Goal: Task Accomplishment & Management: Use online tool/utility

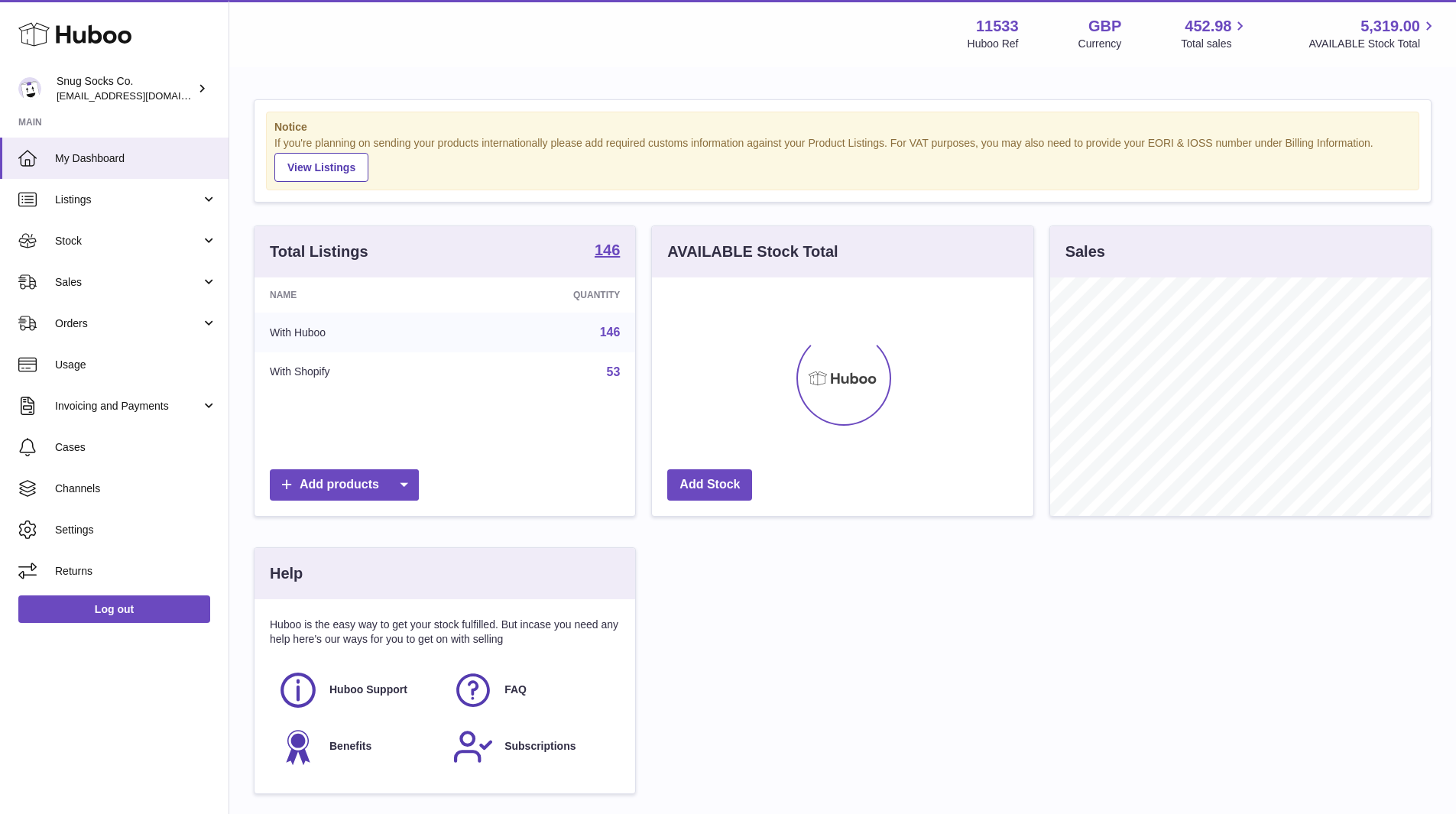
scroll to position [238, 381]
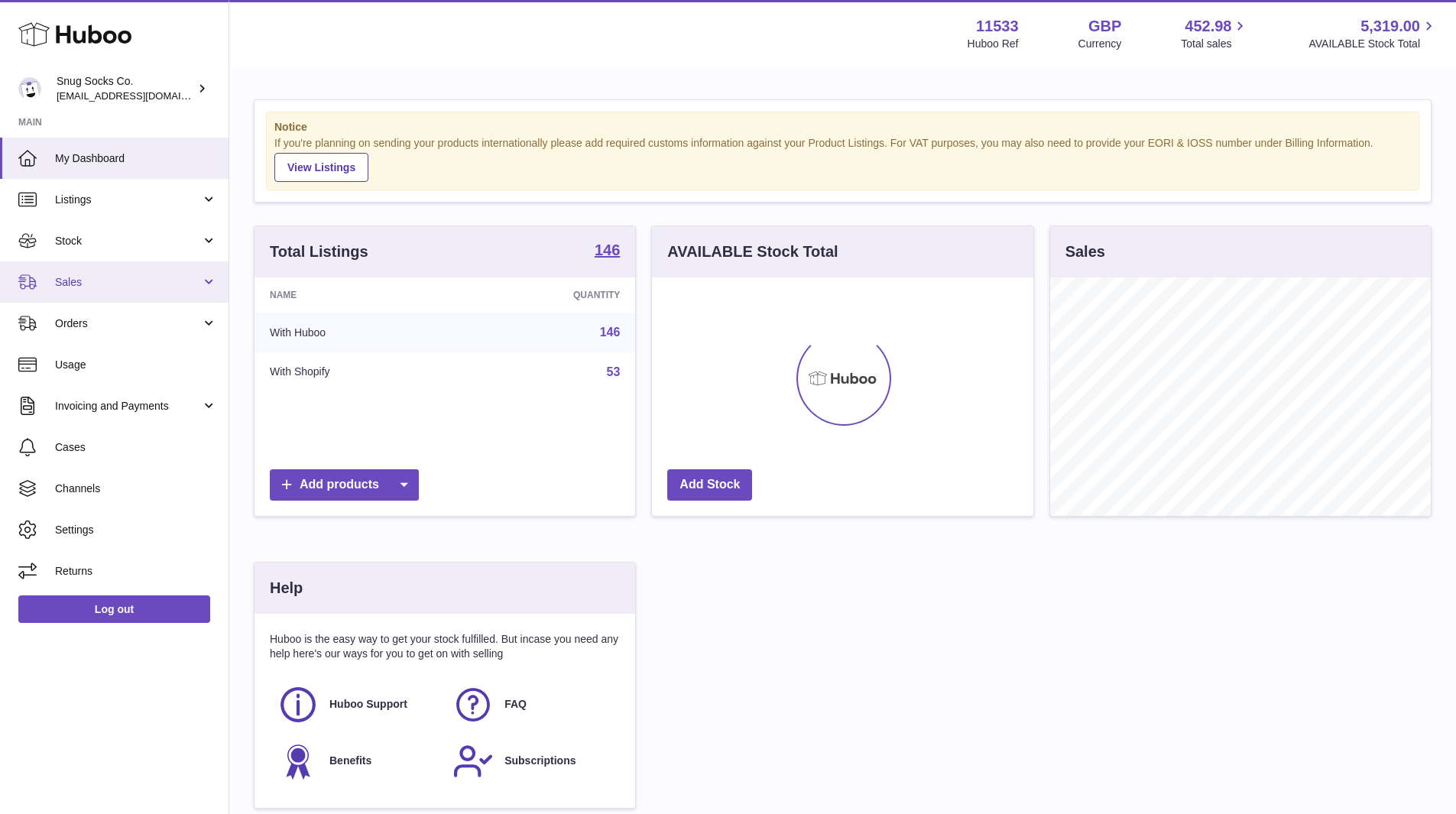
click at [112, 266] on link "Sales" at bounding box center [114, 282] width 229 height 41
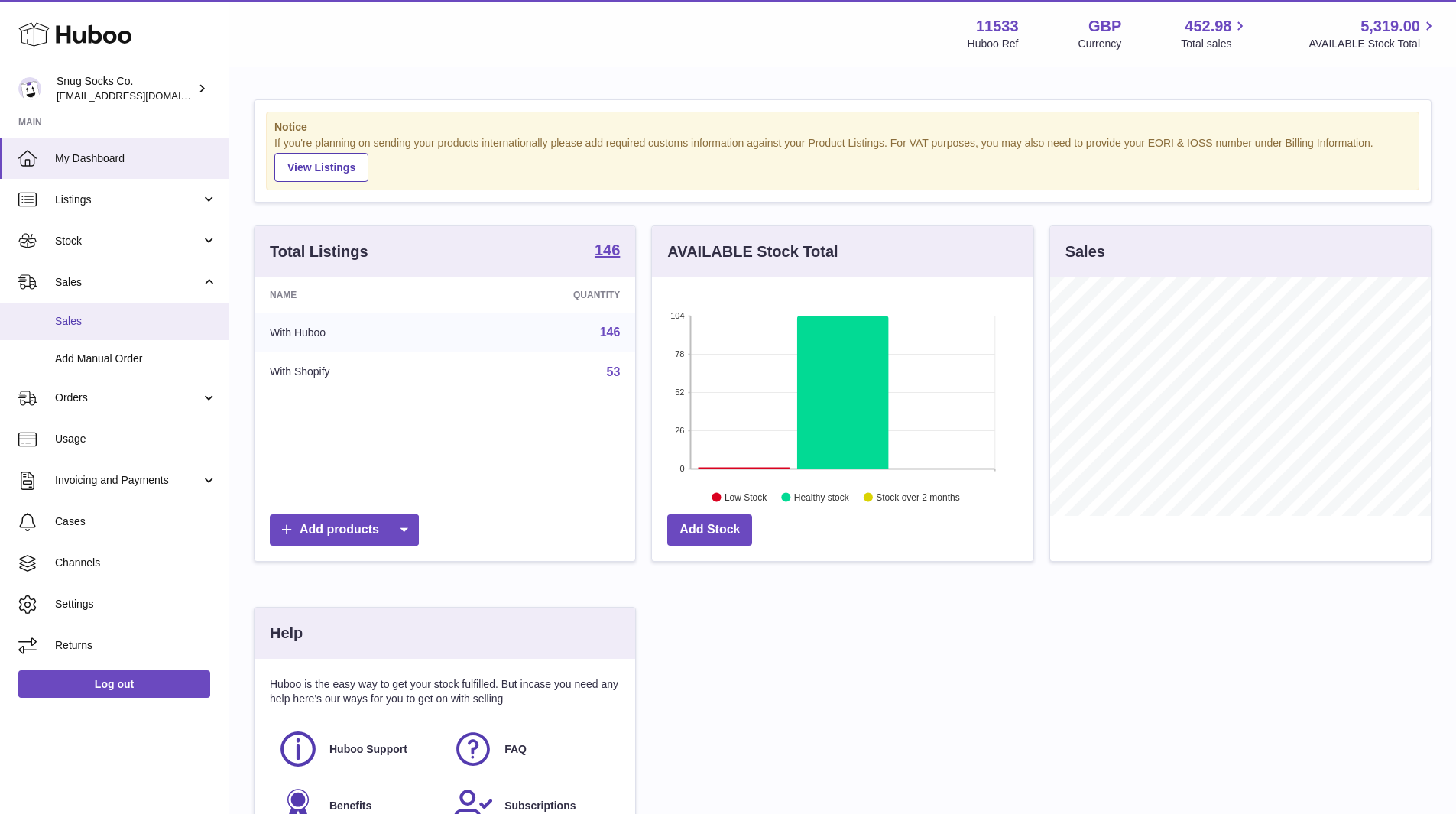
click at [89, 306] on link "Sales" at bounding box center [114, 321] width 229 height 38
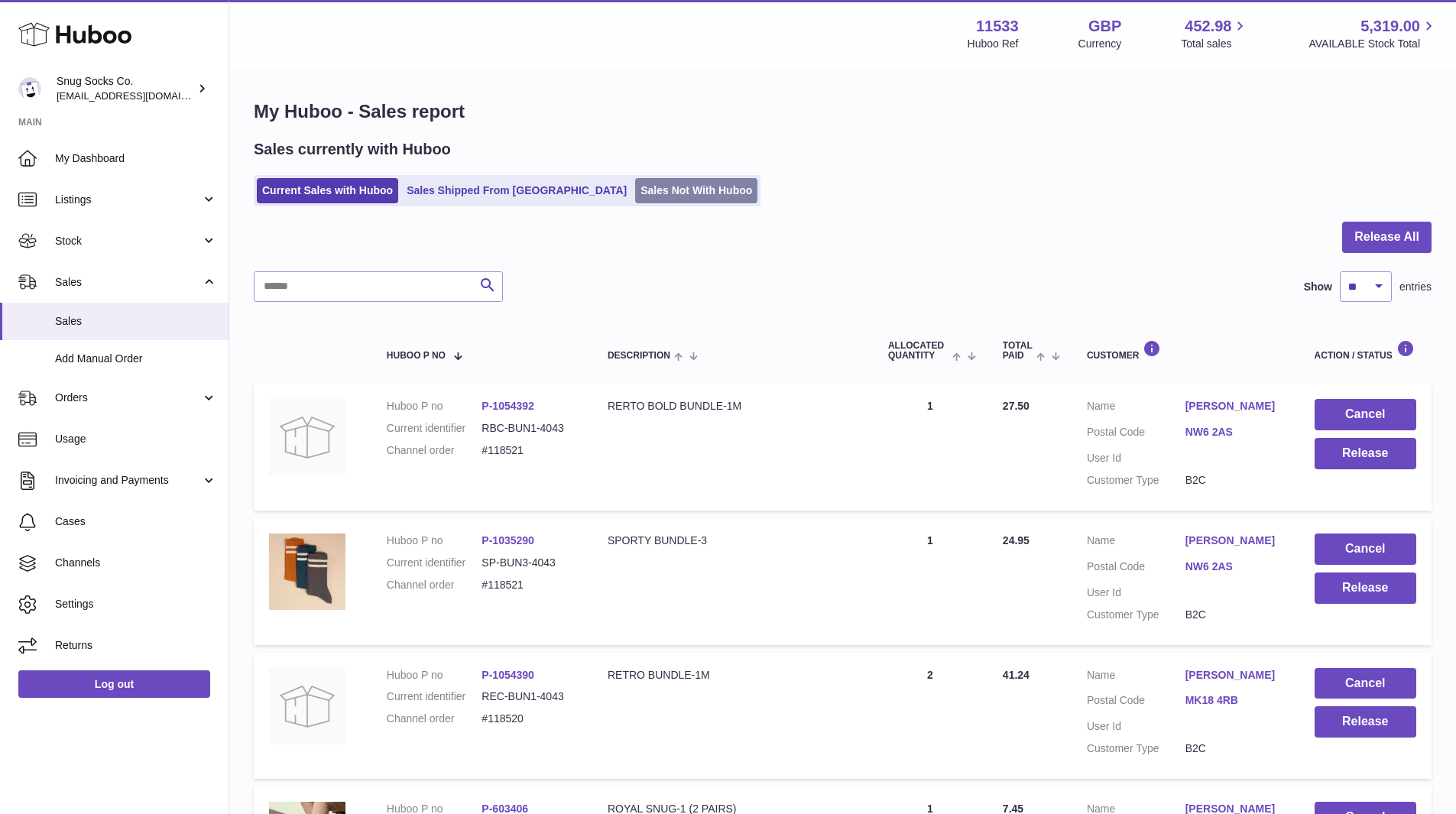
click at [638, 193] on link "Sales Not With Huboo" at bounding box center [696, 190] width 122 height 25
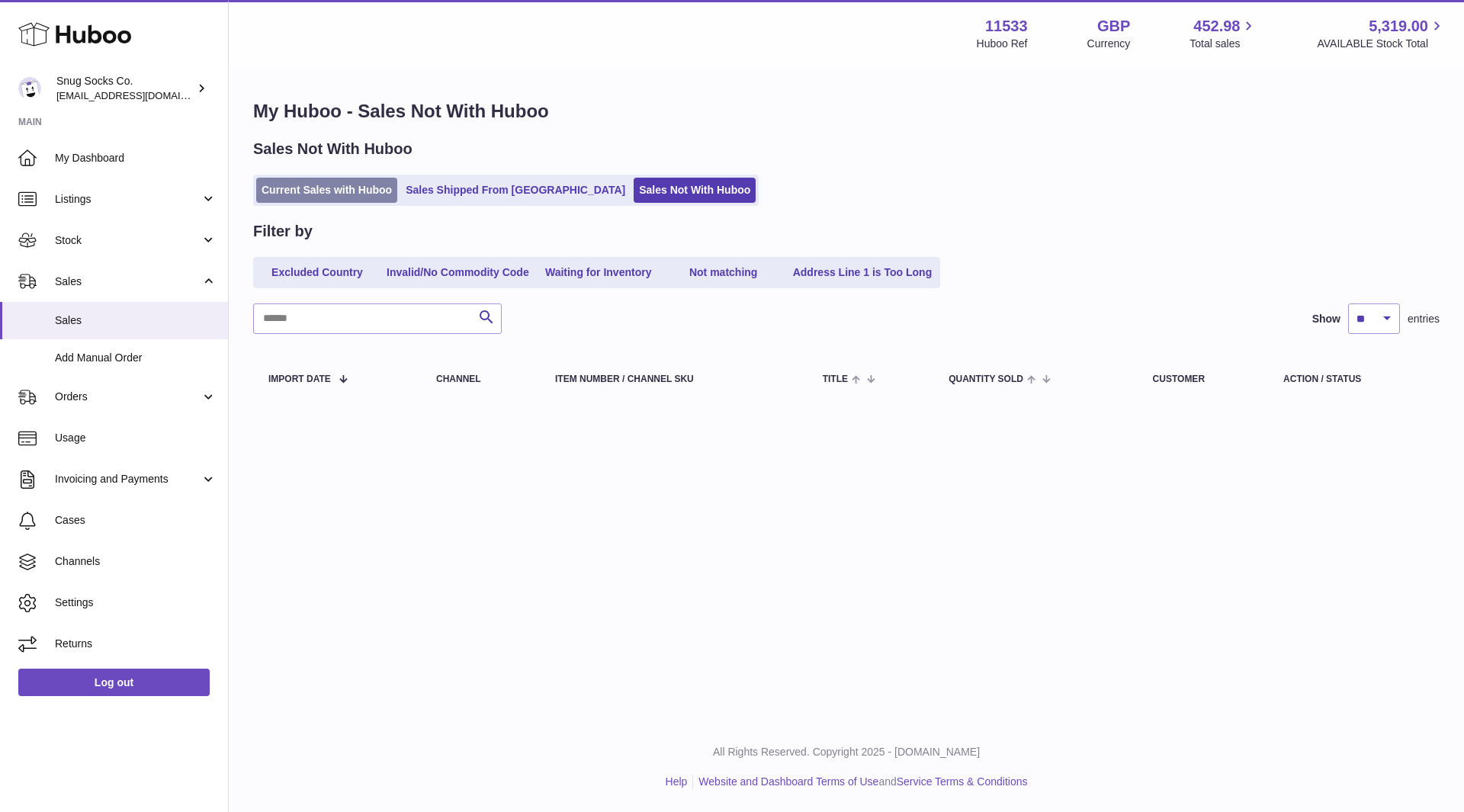
click at [324, 195] on link "Current Sales with Huboo" at bounding box center [327, 190] width 141 height 25
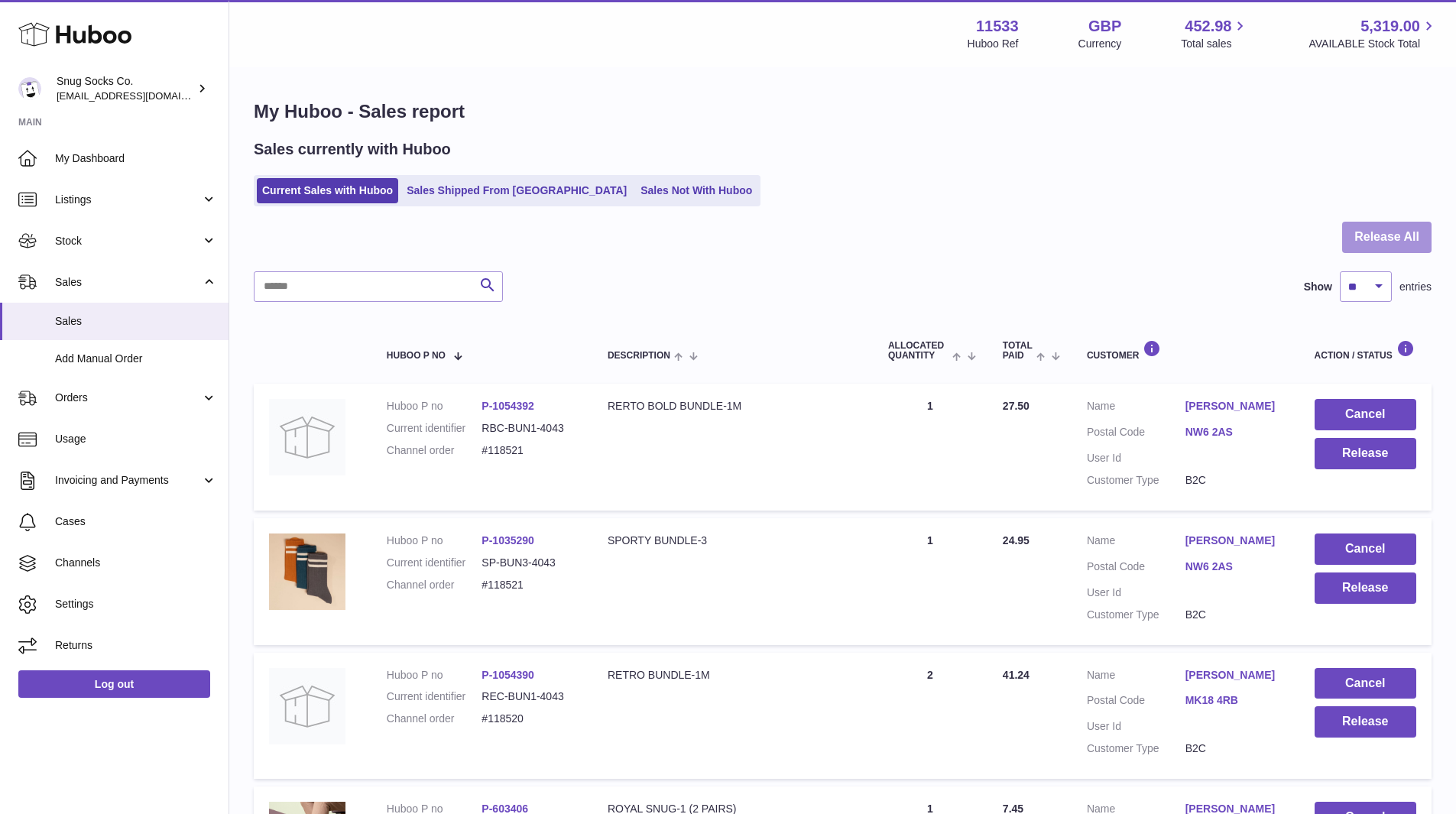
click at [1361, 238] on button "Release All" at bounding box center [1386, 237] width 89 height 31
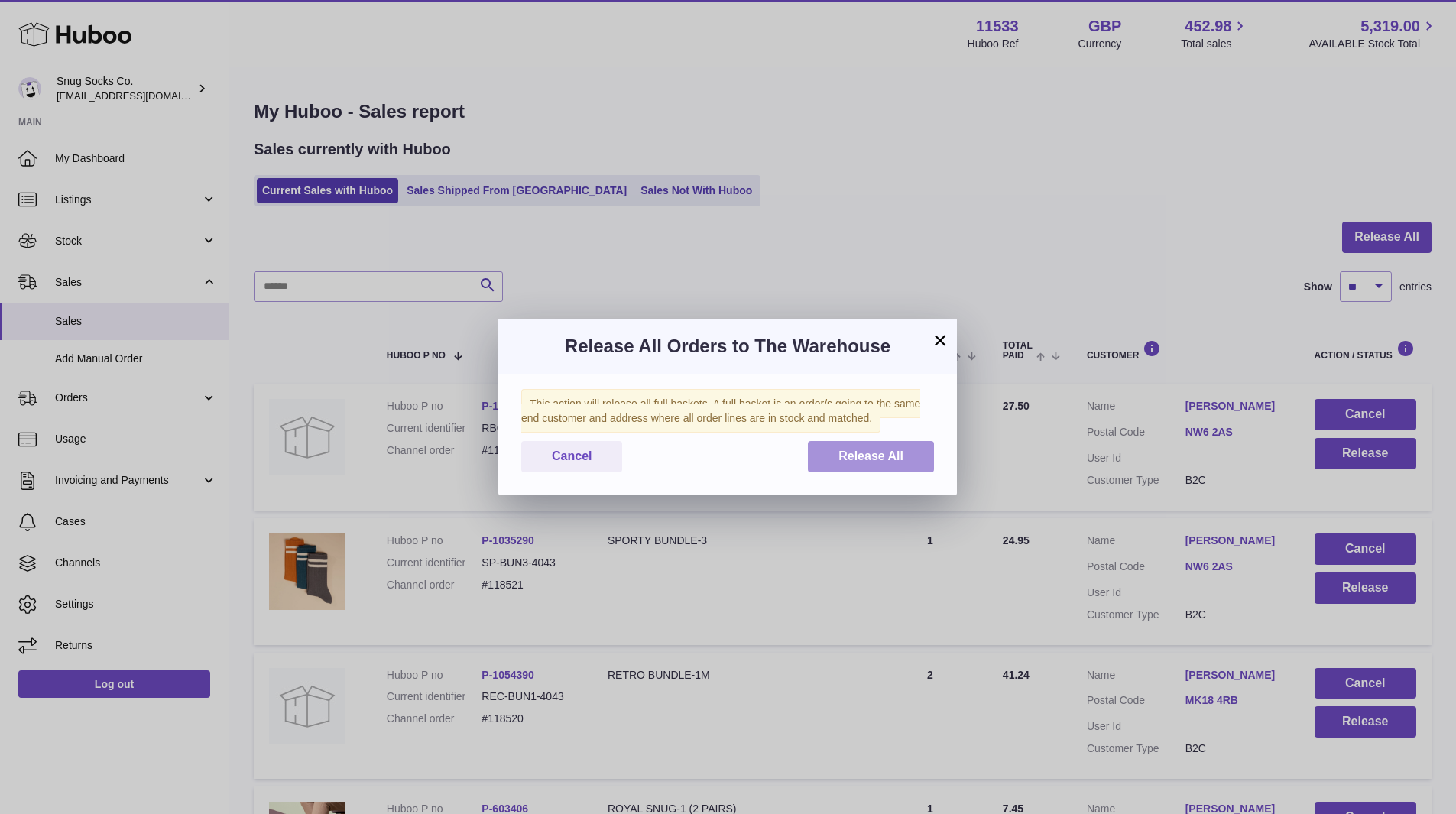
click at [876, 459] on span "Release All" at bounding box center [871, 456] width 65 height 13
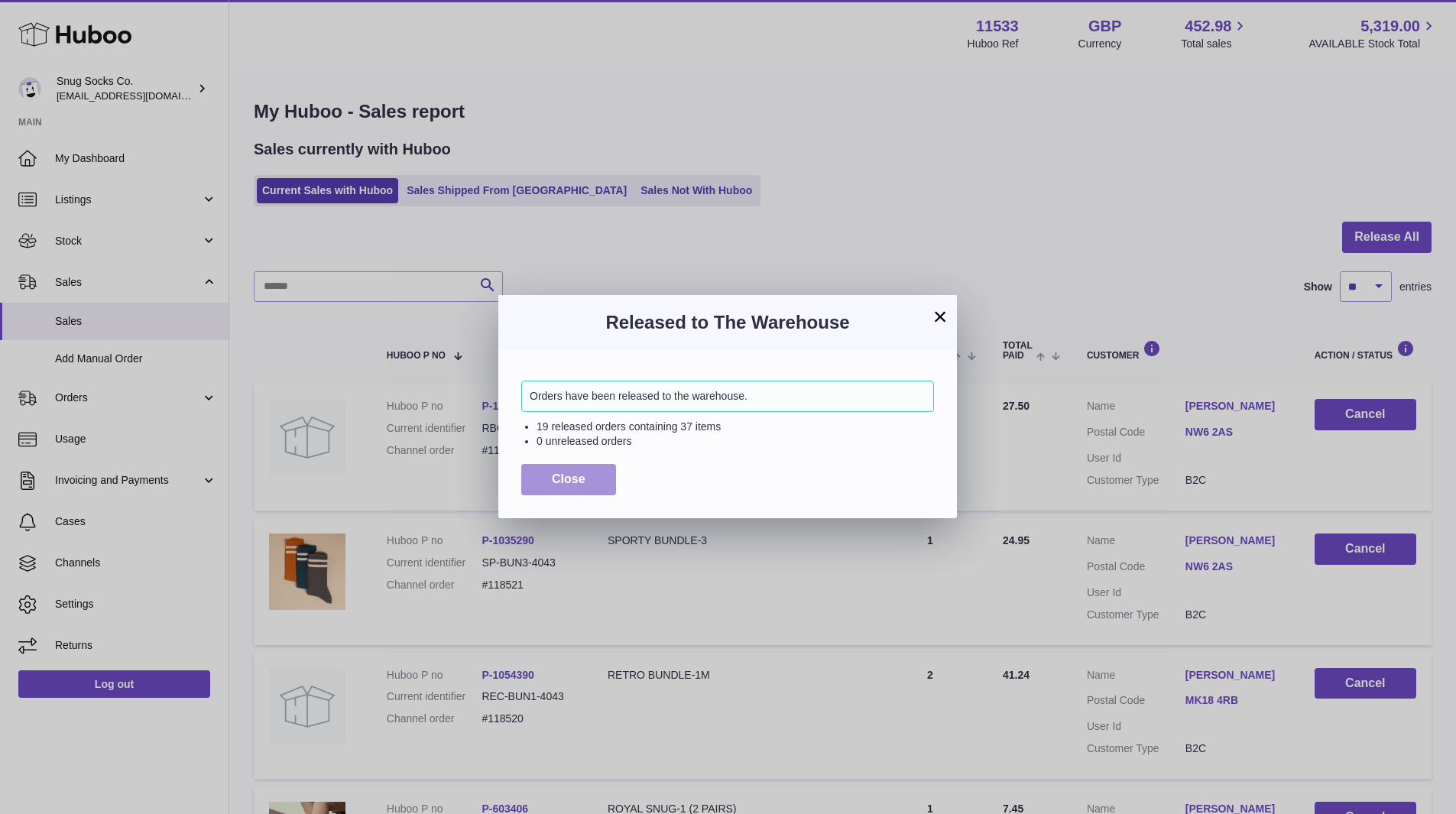
click at [584, 486] on span "Close" at bounding box center [569, 478] width 34 height 13
